Goal: Book appointment/travel/reservation

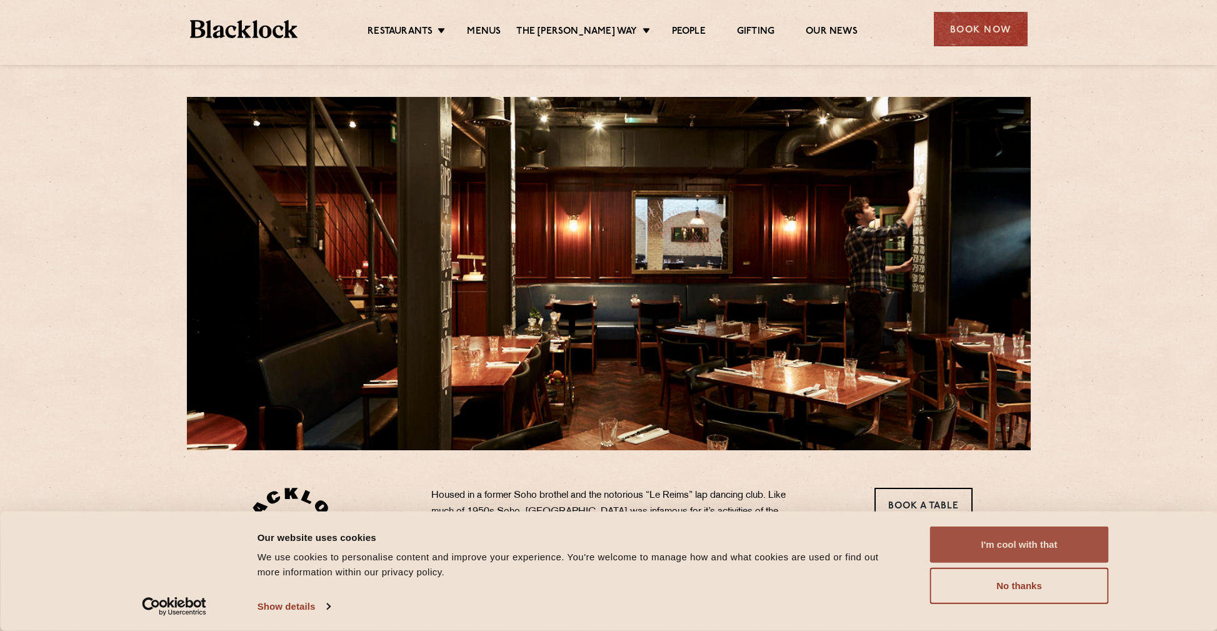
click at [1030, 546] on button "I'm cool with that" at bounding box center [1019, 544] width 179 height 36
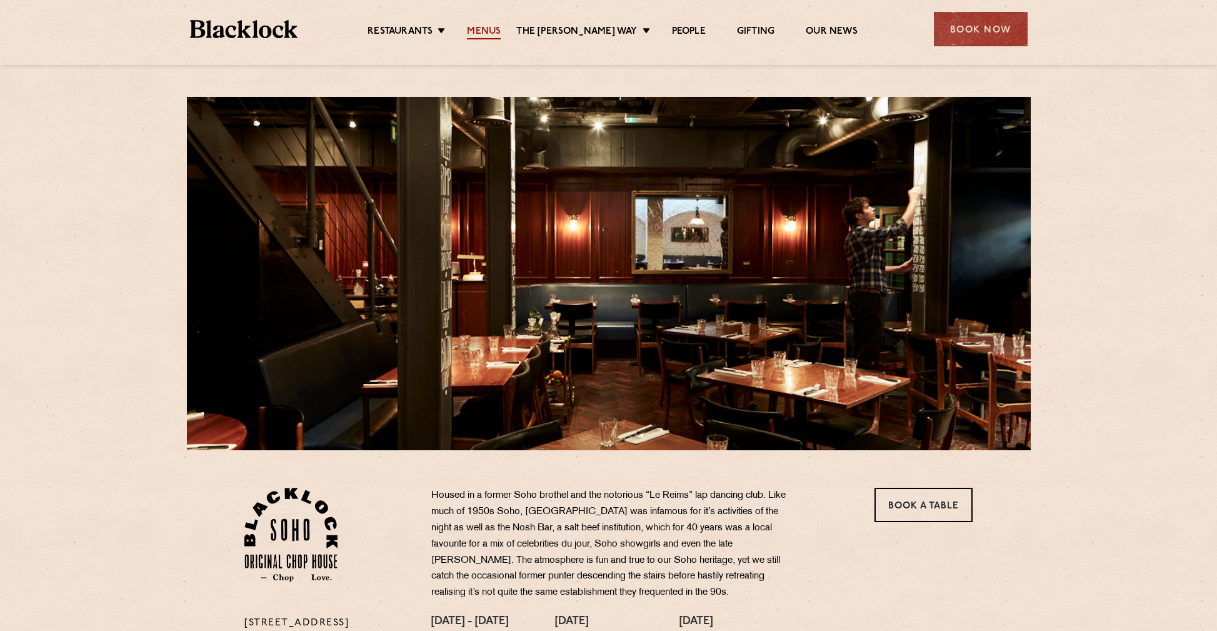
click at [495, 29] on link "Menus" at bounding box center [484, 33] width 34 height 14
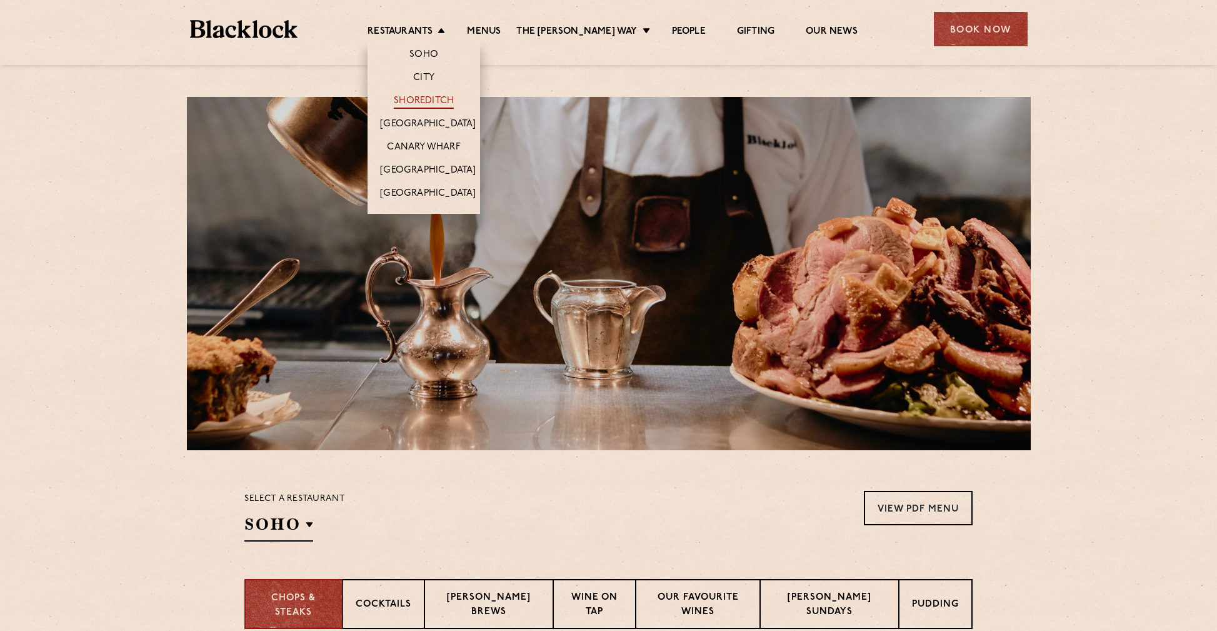
click at [442, 97] on link "Shoreditch" at bounding box center [424, 102] width 60 height 14
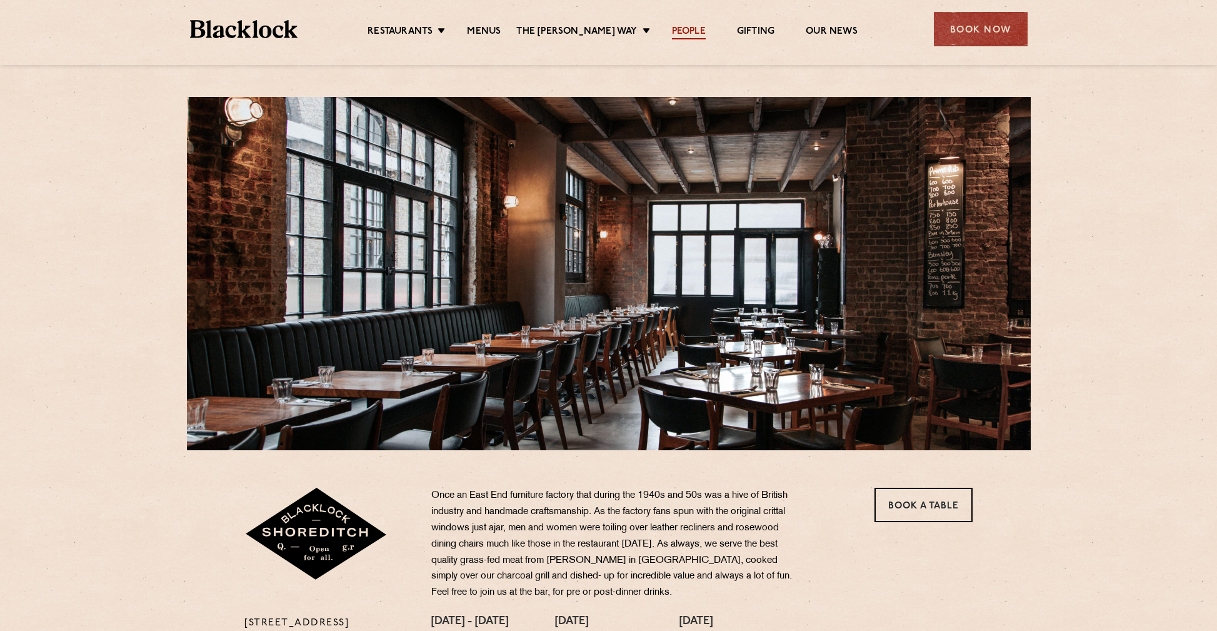
click at [685, 31] on link "People" at bounding box center [689, 33] width 34 height 14
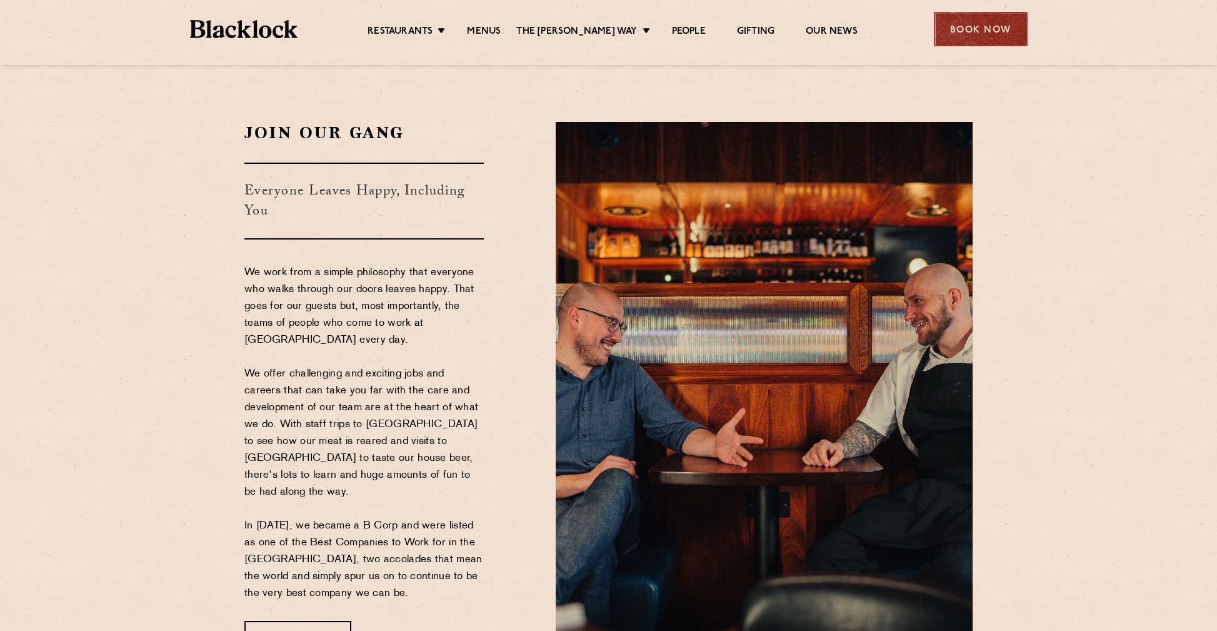
click at [969, 28] on div "Book Now" at bounding box center [981, 29] width 94 height 34
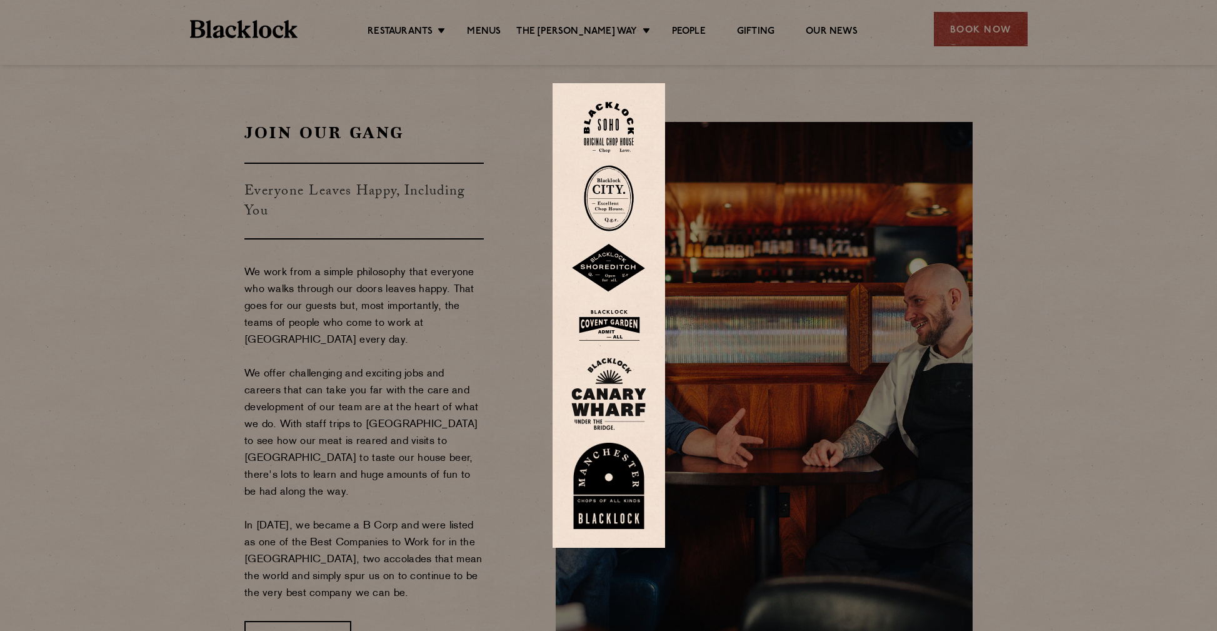
click at [904, 30] on div at bounding box center [608, 315] width 1217 height 631
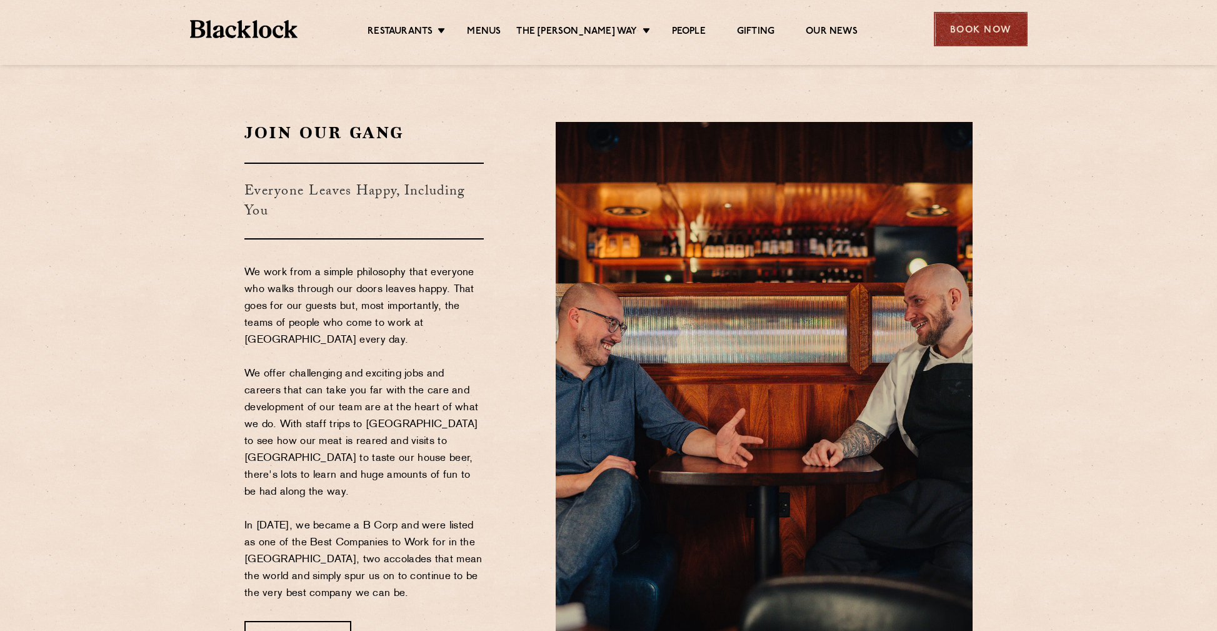
click at [973, 34] on div "Book Now" at bounding box center [981, 29] width 94 height 34
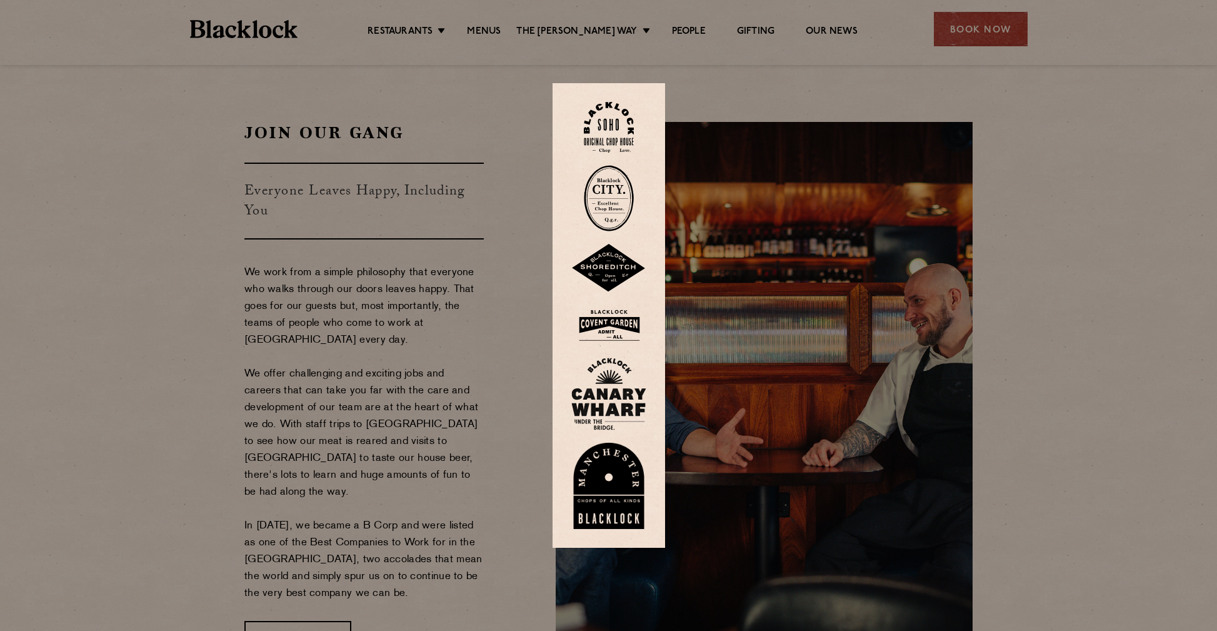
click at [610, 118] on img at bounding box center [609, 127] width 50 height 51
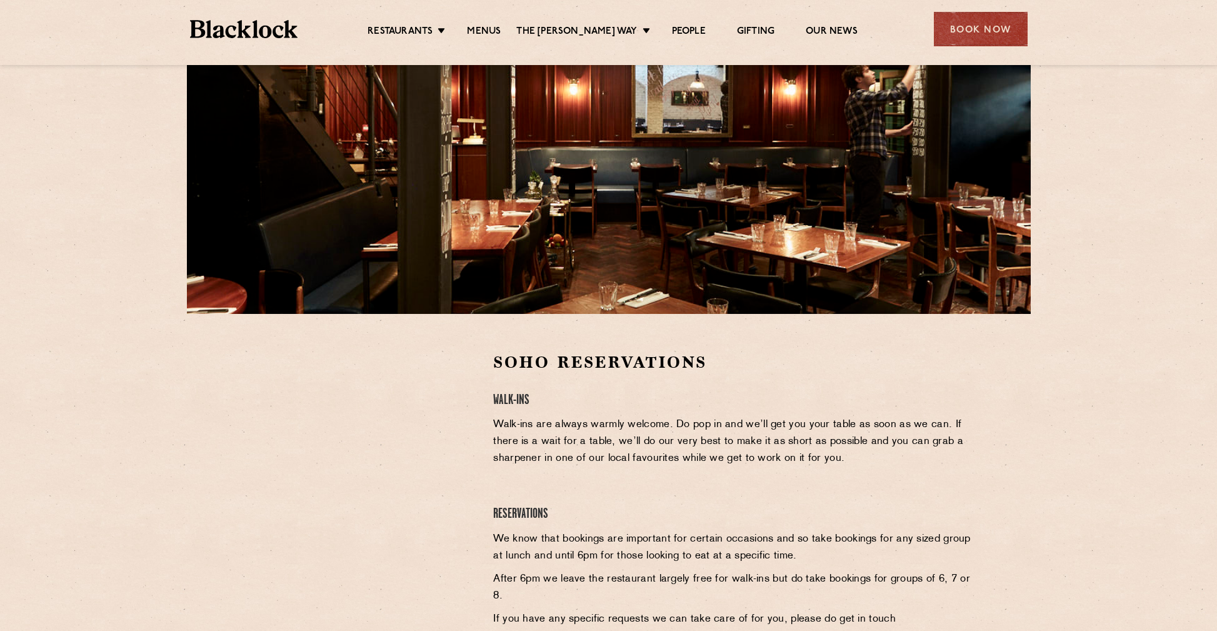
scroll to position [141, 0]
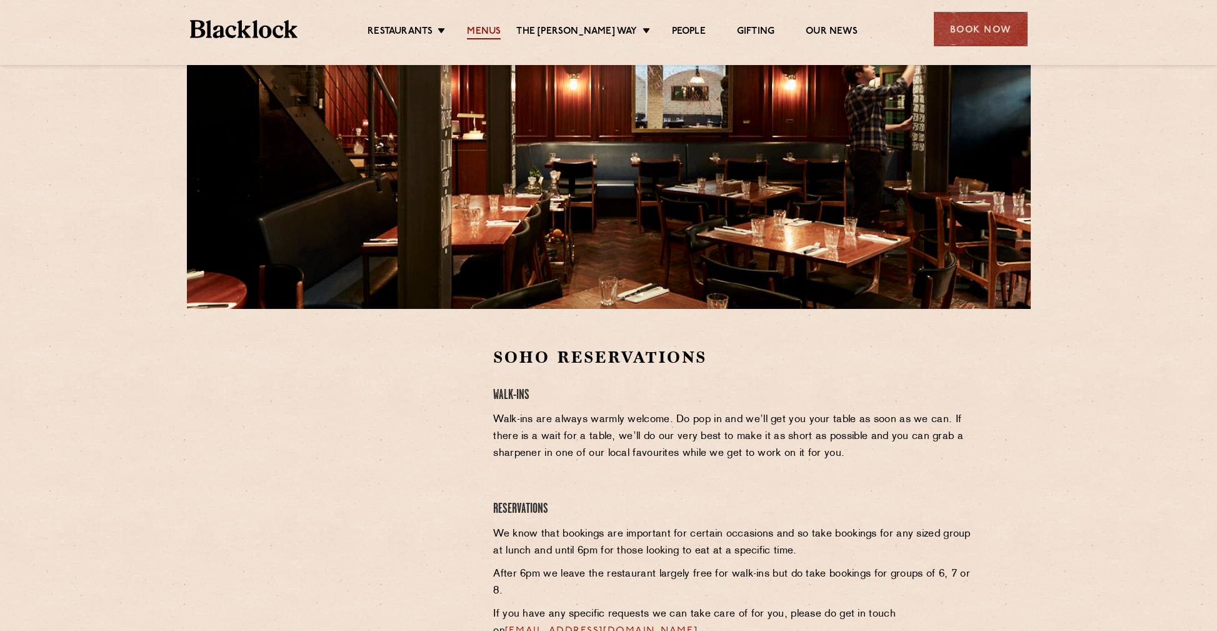
click at [491, 31] on link "Menus" at bounding box center [484, 33] width 34 height 14
